Goal: Check status: Check status

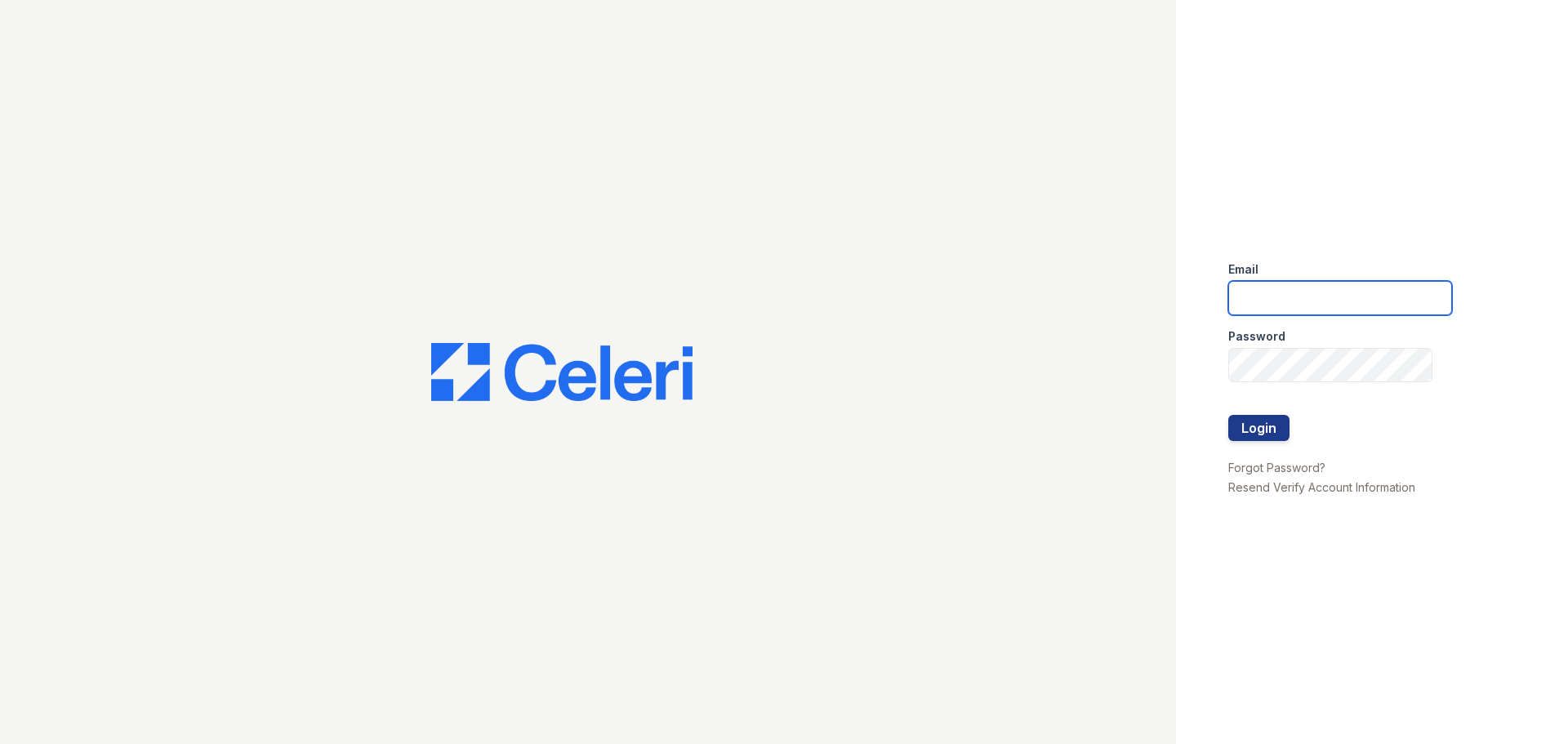
click at [1401, 283] on input "email" at bounding box center [1340, 298] width 223 height 35
type input "[EMAIL_ADDRESS][DOMAIN_NAME]"
click at [1273, 437] on button "Login" at bounding box center [1258, 427] width 61 height 26
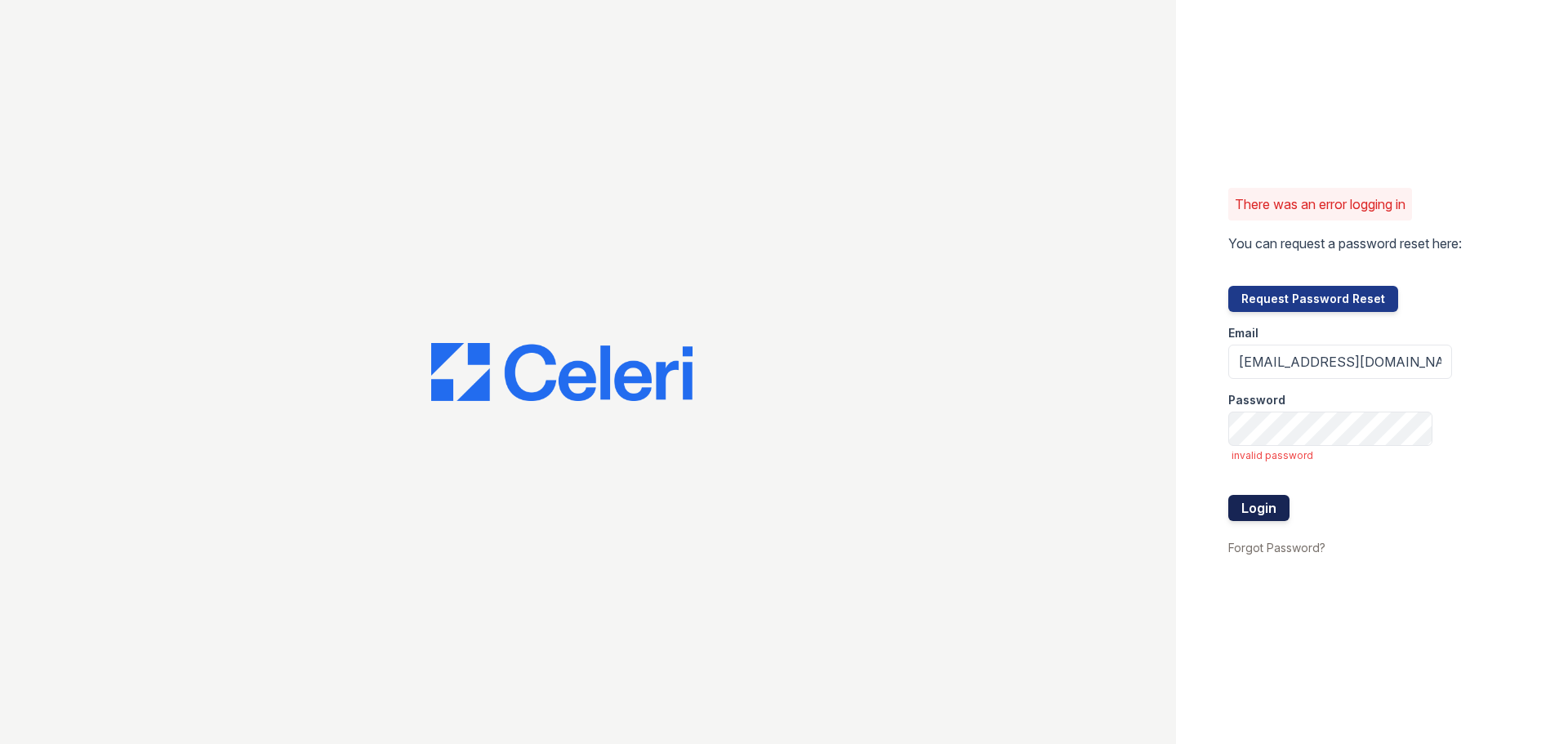
click at [1266, 518] on button "Login" at bounding box center [1258, 507] width 61 height 26
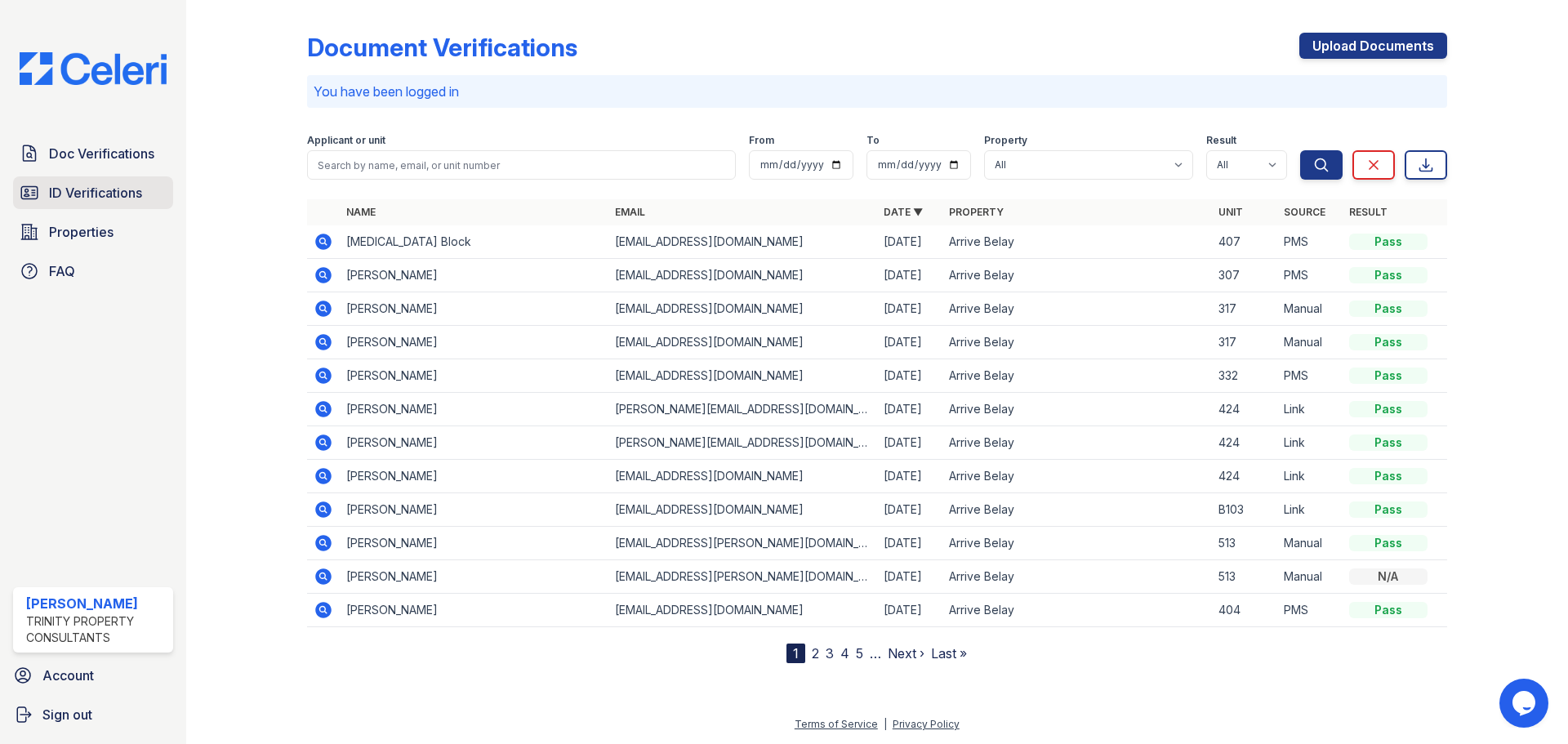
click at [119, 196] on span "ID Verifications" at bounding box center [95, 192] width 93 height 20
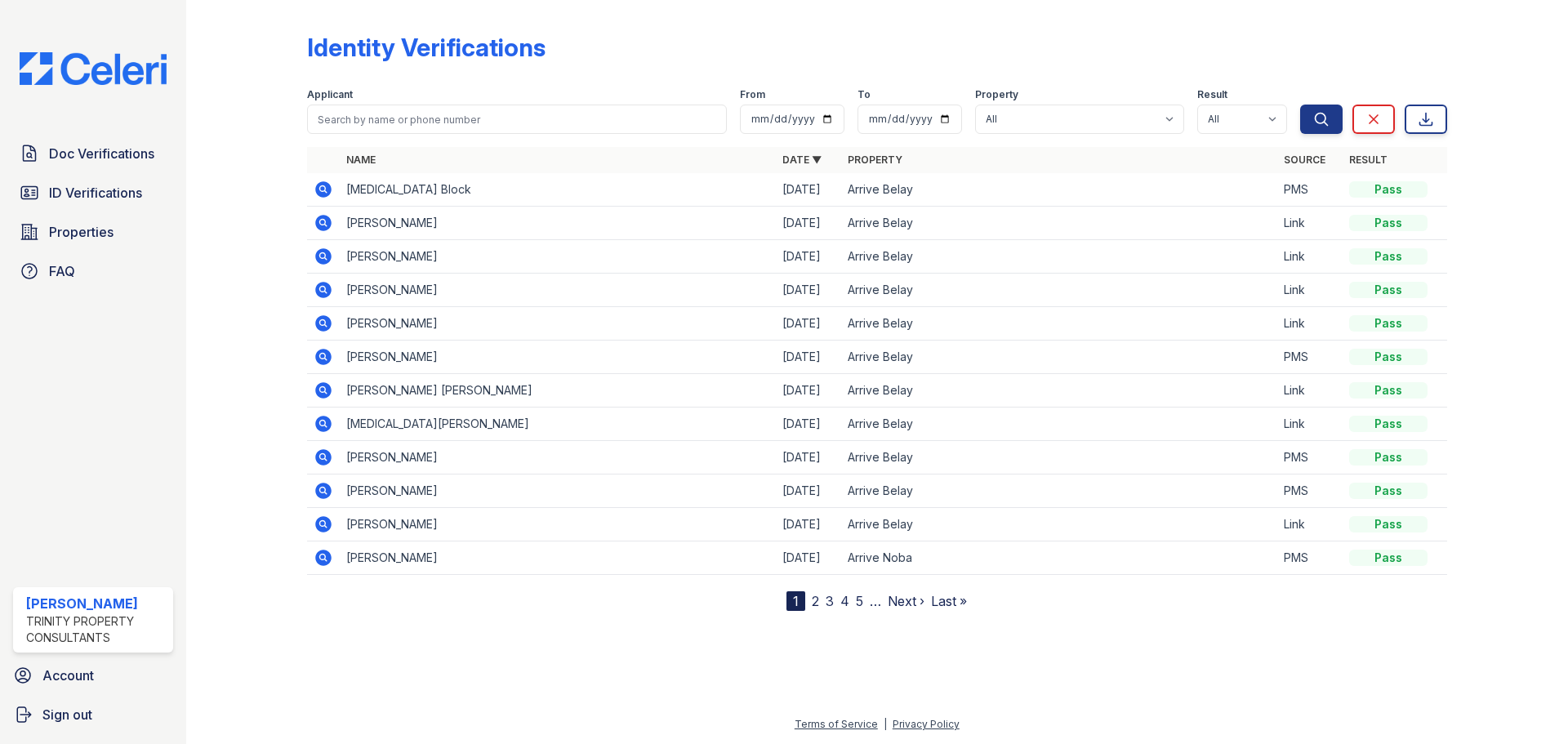
click at [332, 352] on icon at bounding box center [324, 356] width 20 height 20
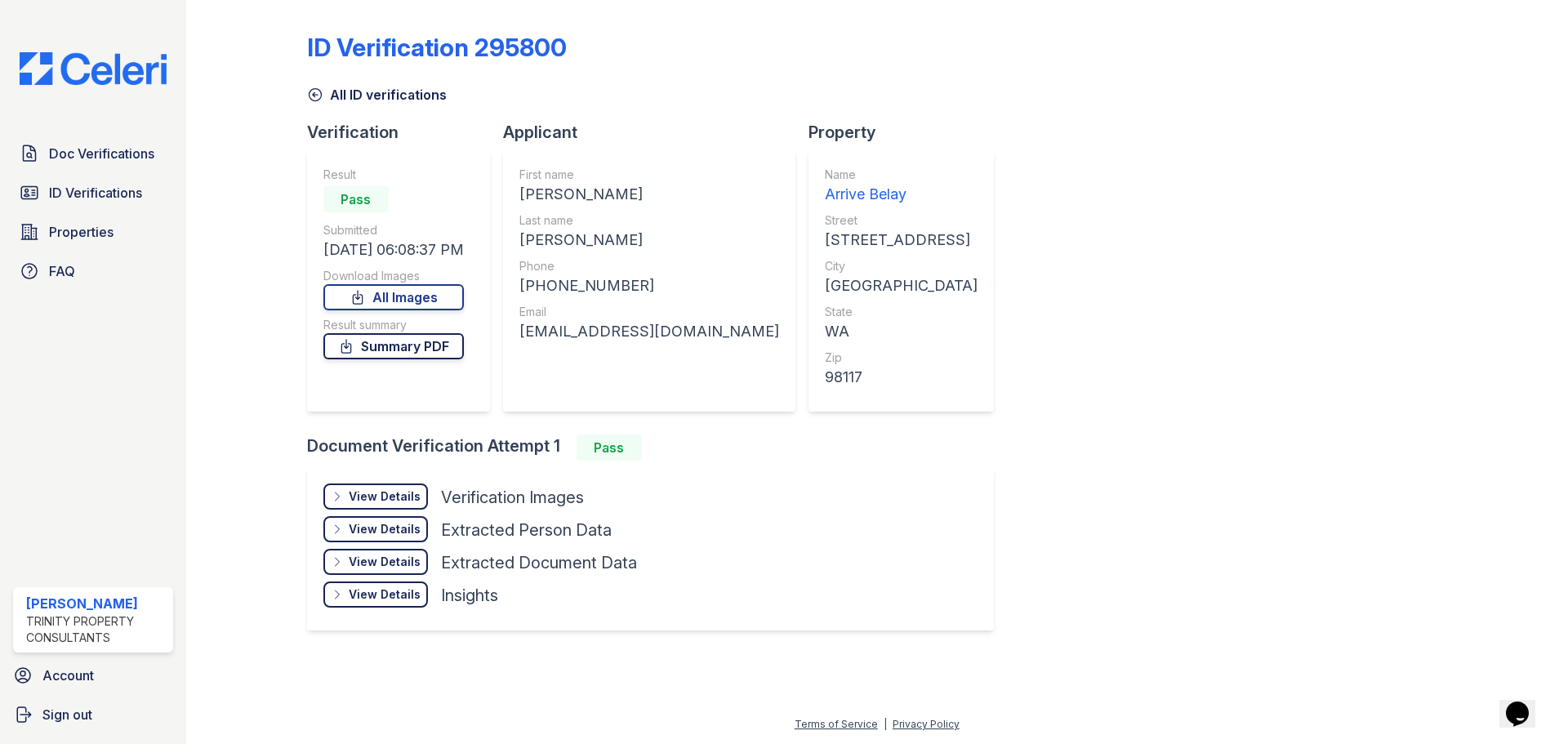
click at [391, 343] on link "Summary PDF" at bounding box center [394, 346] width 140 height 26
click at [90, 160] on span "Doc Verifications" at bounding box center [101, 153] width 106 height 20
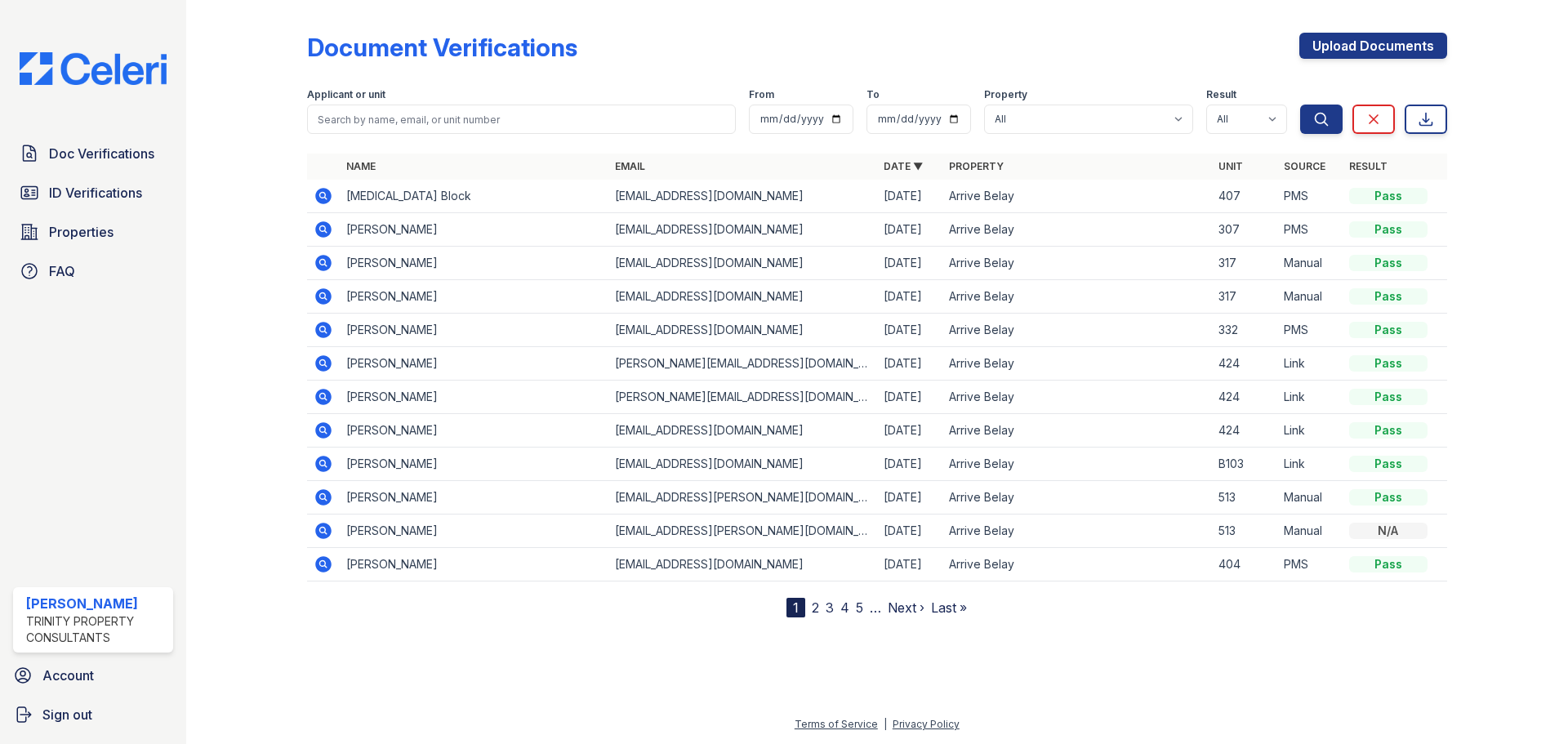
click at [326, 196] on icon at bounding box center [323, 196] width 16 height 16
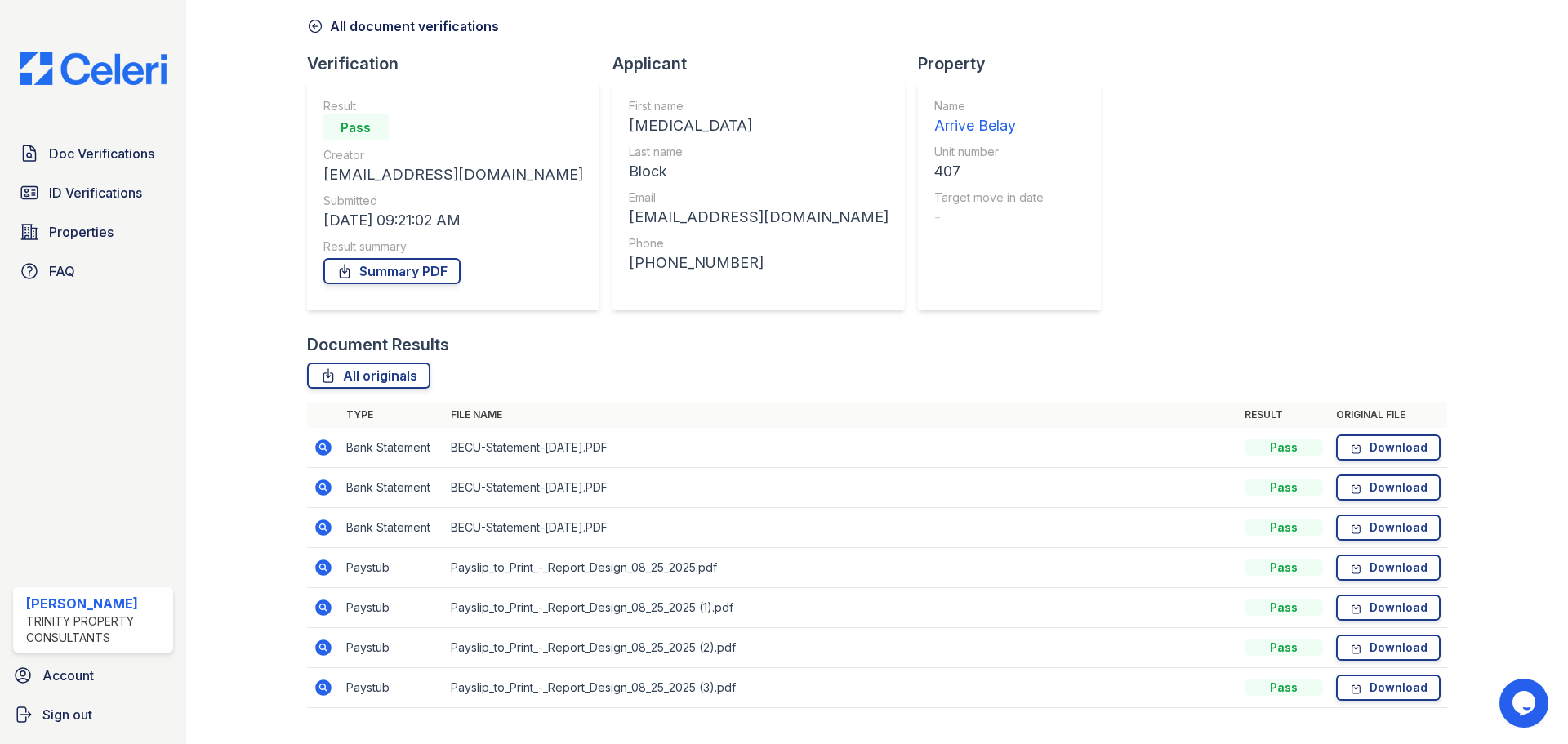
scroll to position [105, 0]
